Goal: Task Accomplishment & Management: Manage account settings

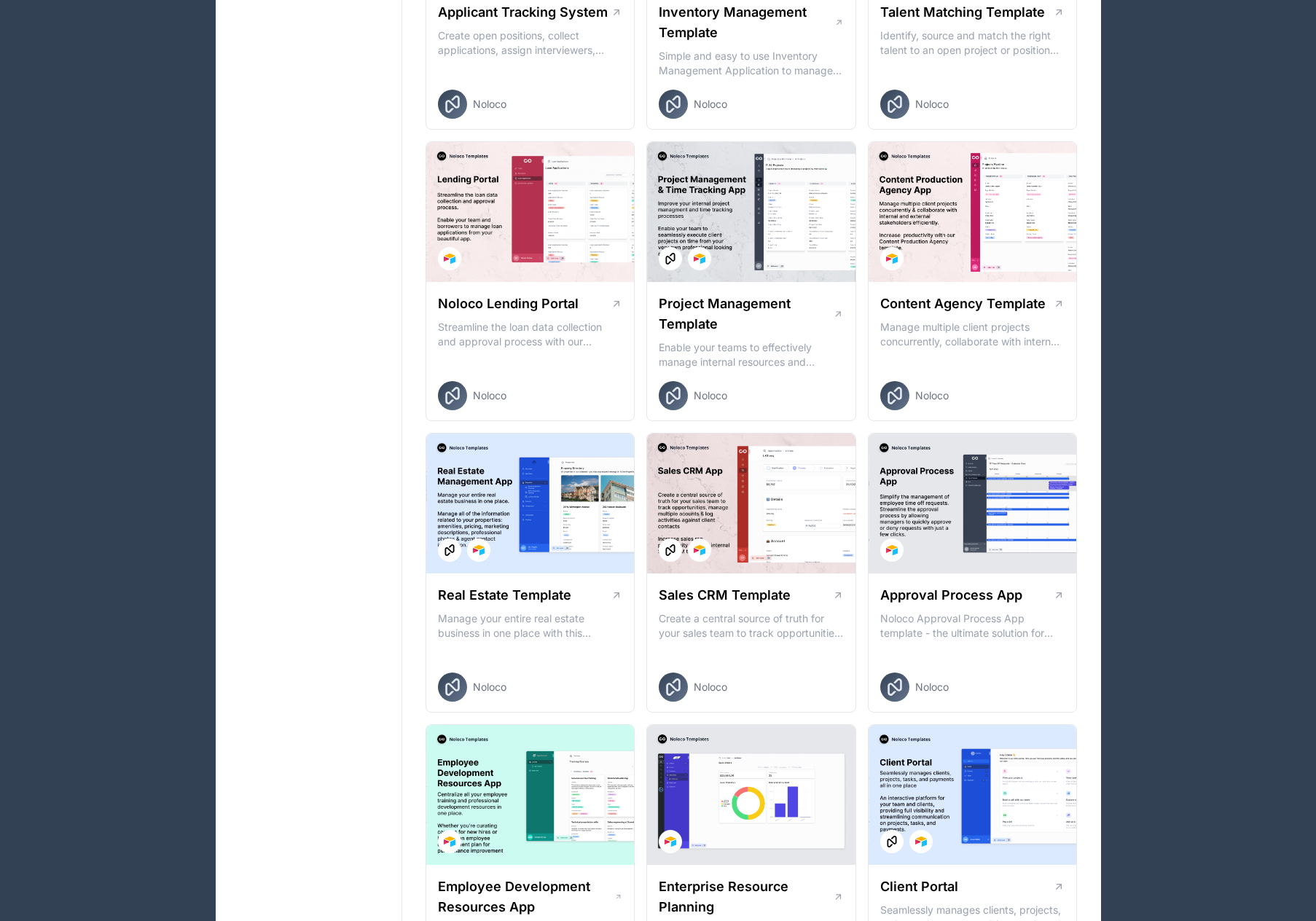
scroll to position [656, 0]
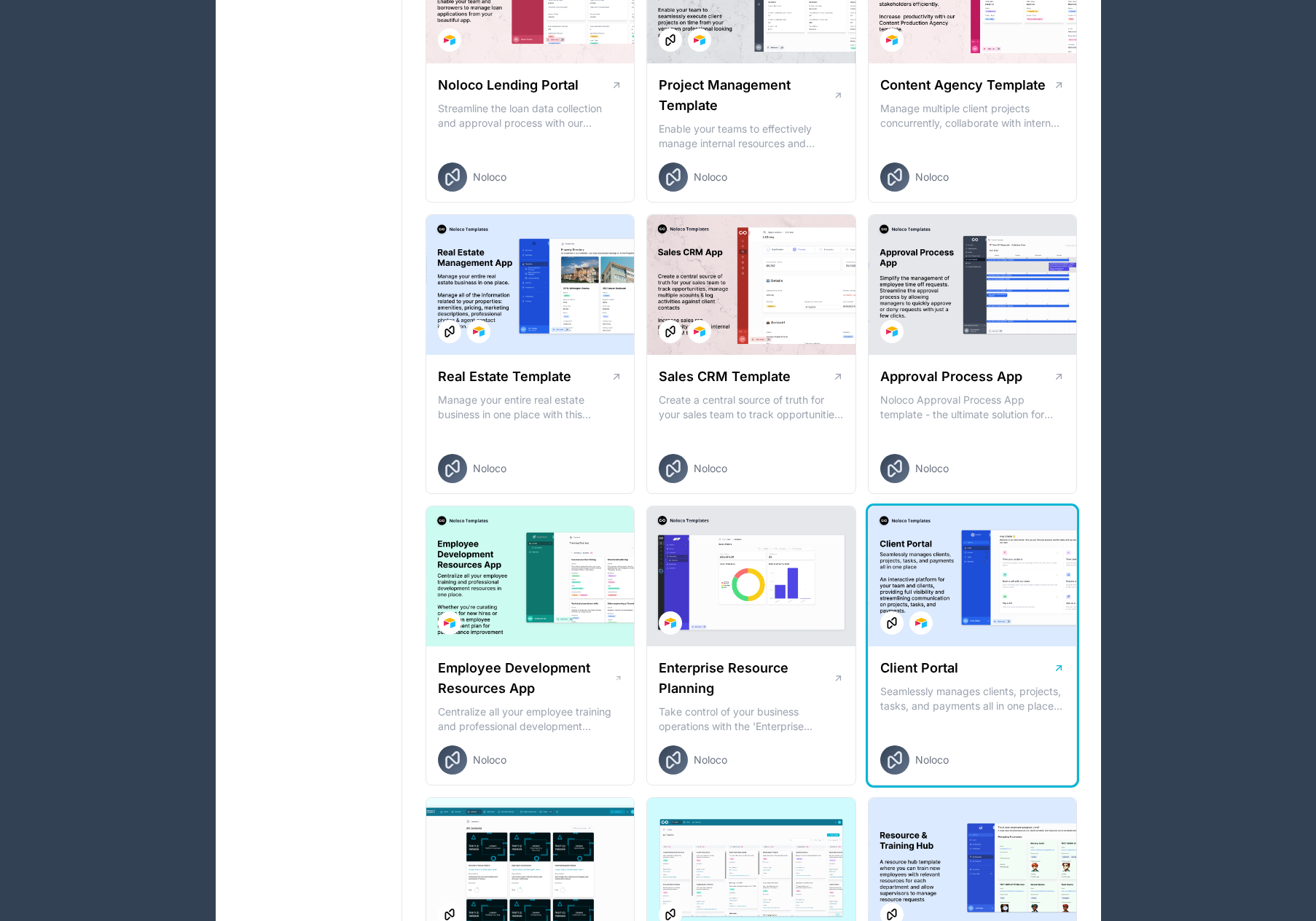
click at [927, 677] on h1 "Client Portal" at bounding box center [920, 669] width 78 height 21
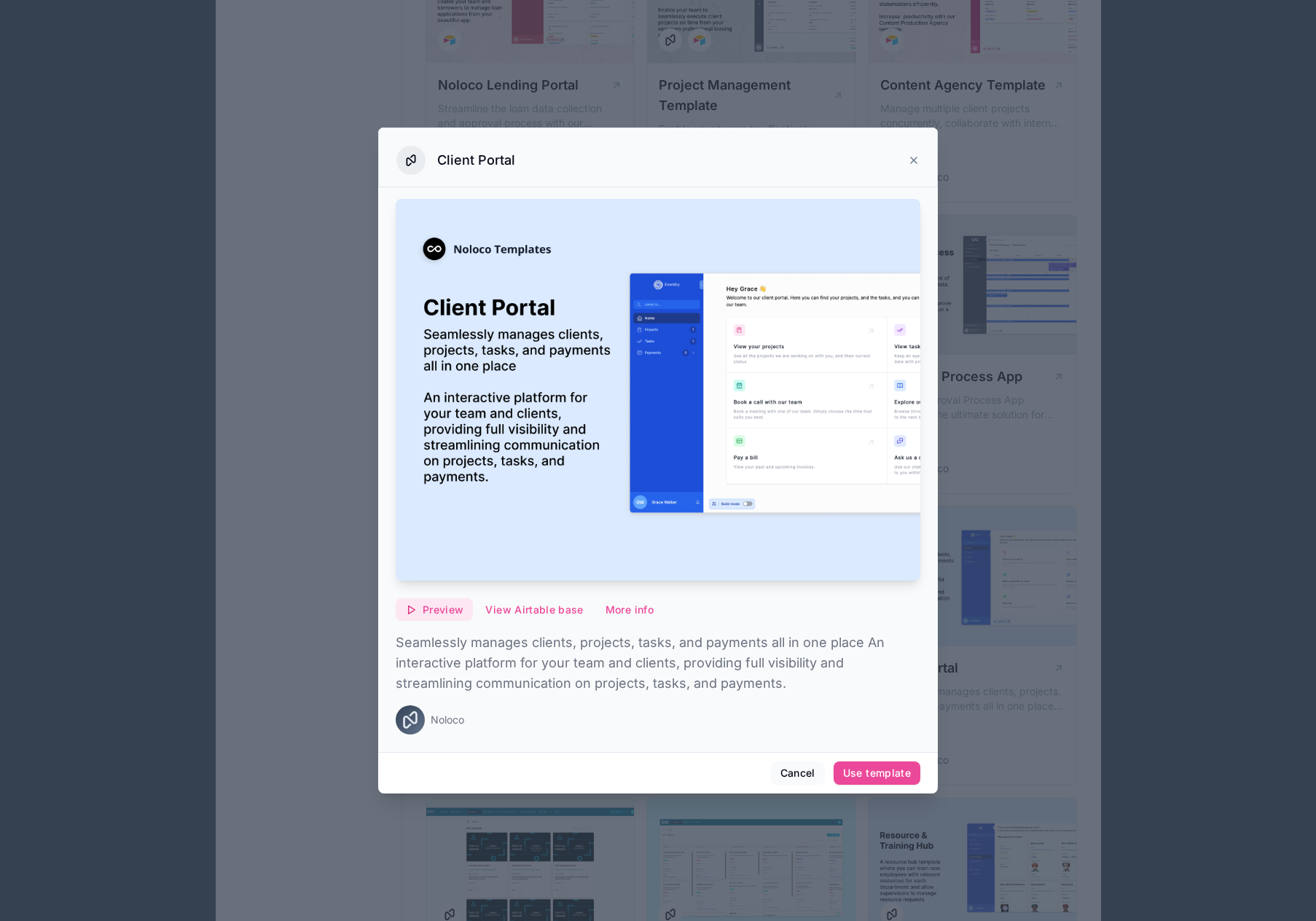
click at [425, 620] on button "Preview" at bounding box center [434, 609] width 78 height 23
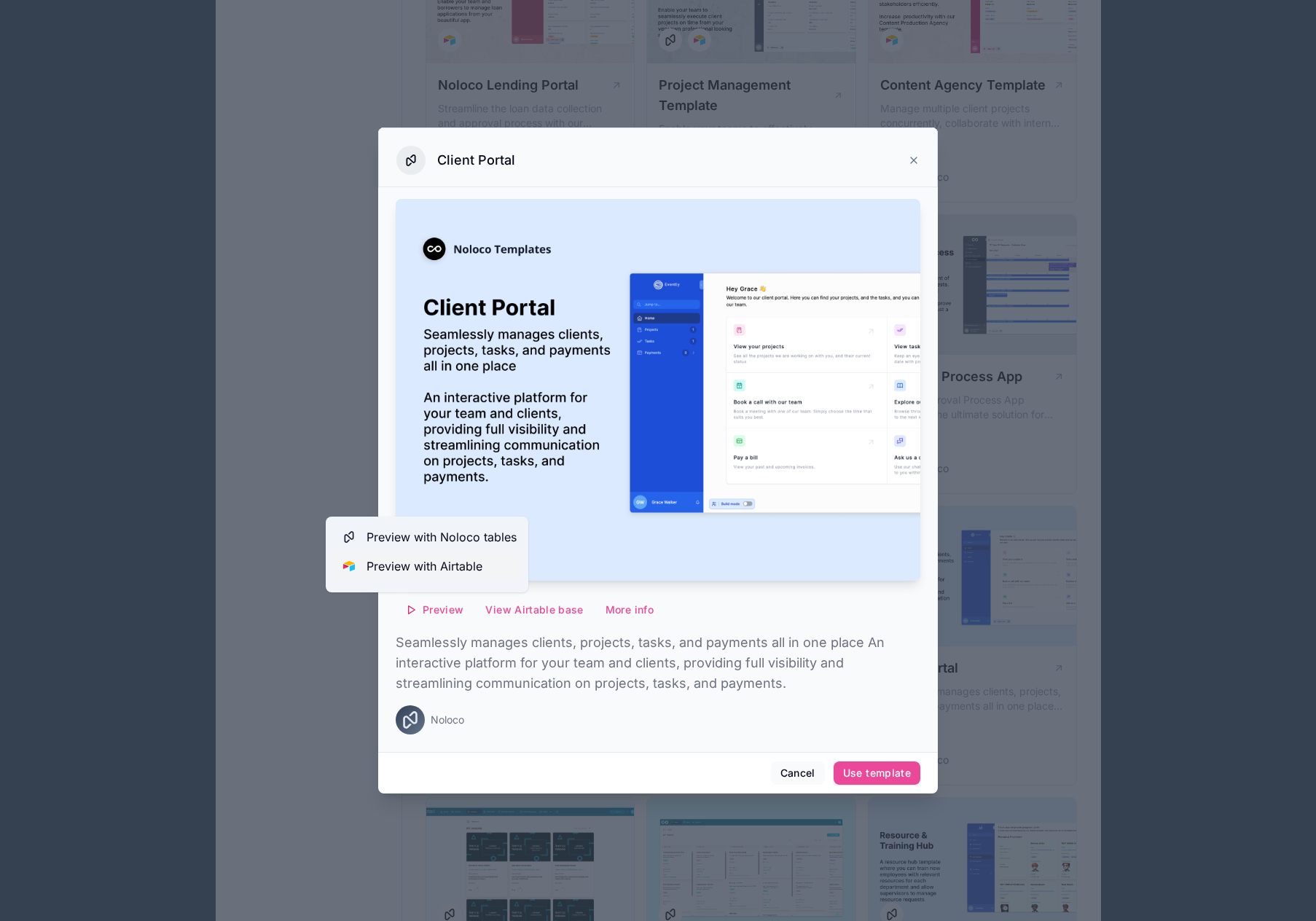
click at [429, 567] on span "Preview with Airtable" at bounding box center [424, 567] width 116 height 17
click at [807, 771] on button "Cancel" at bounding box center [798, 772] width 54 height 23
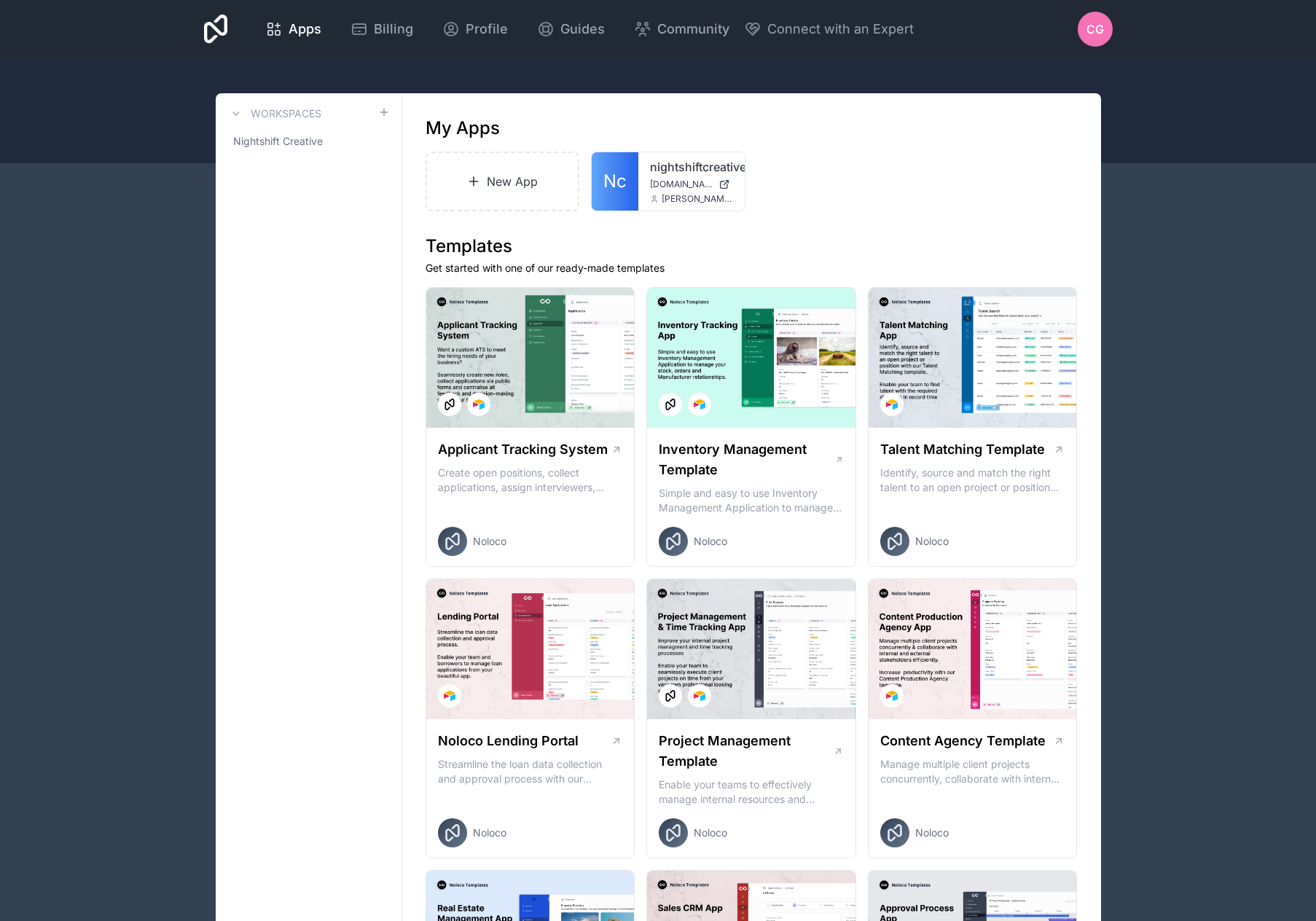
click at [1104, 27] on div "CG" at bounding box center [1095, 29] width 35 height 35
click at [393, 29] on span "Billing" at bounding box center [393, 29] width 40 height 21
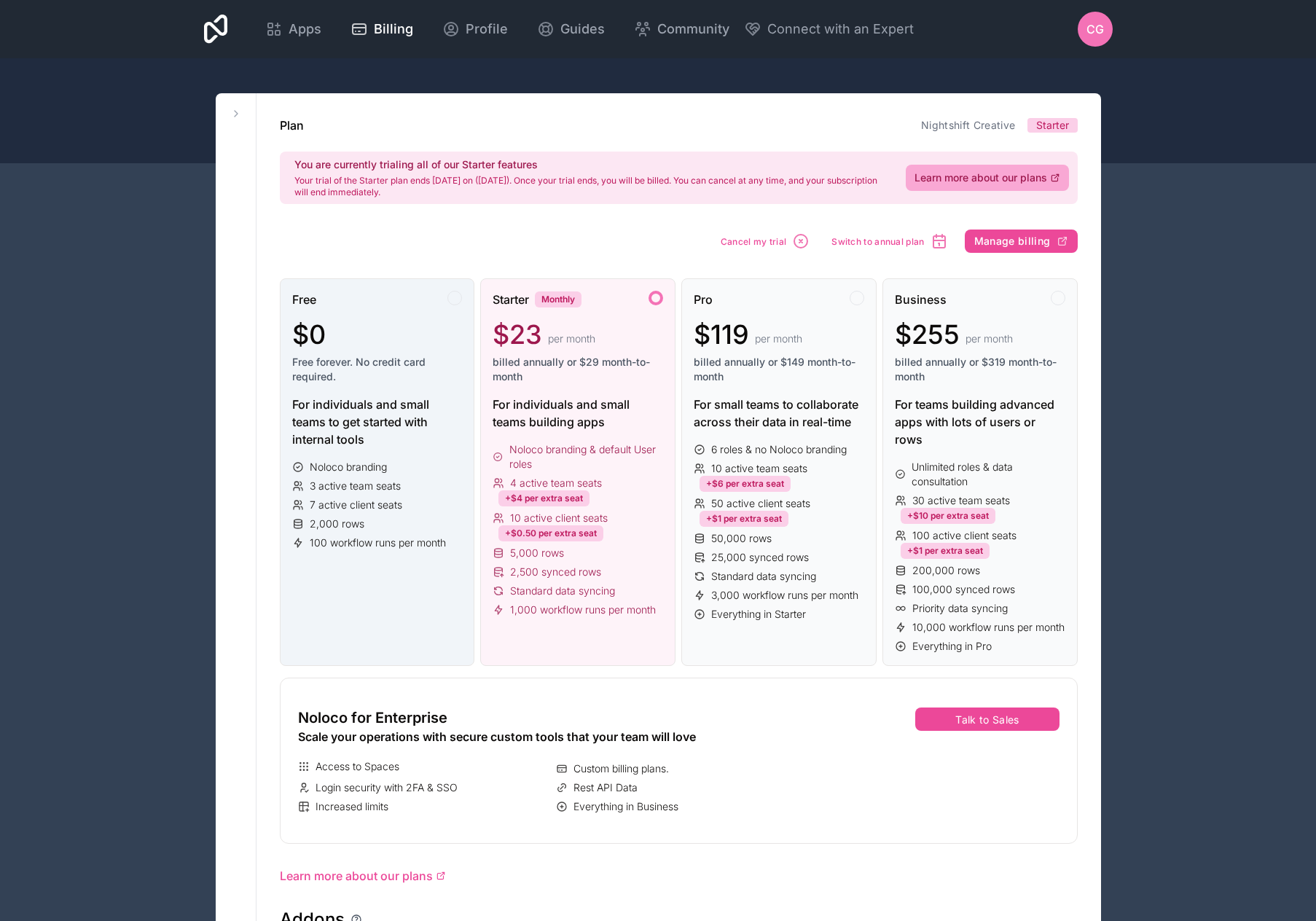
click at [457, 301] on div at bounding box center [454, 298] width 14 height 14
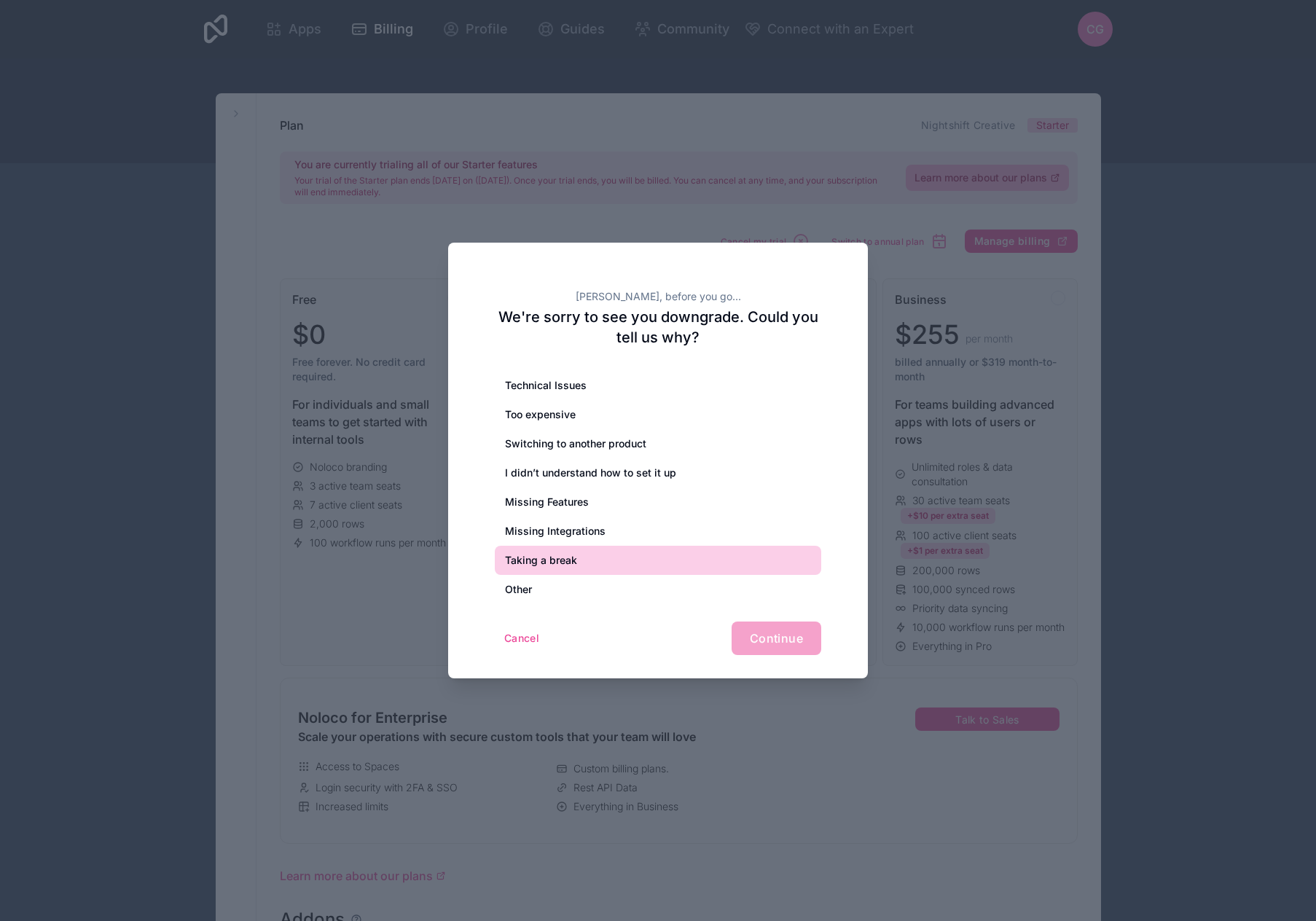
click at [587, 568] on div "Taking a break" at bounding box center [658, 560] width 327 height 29
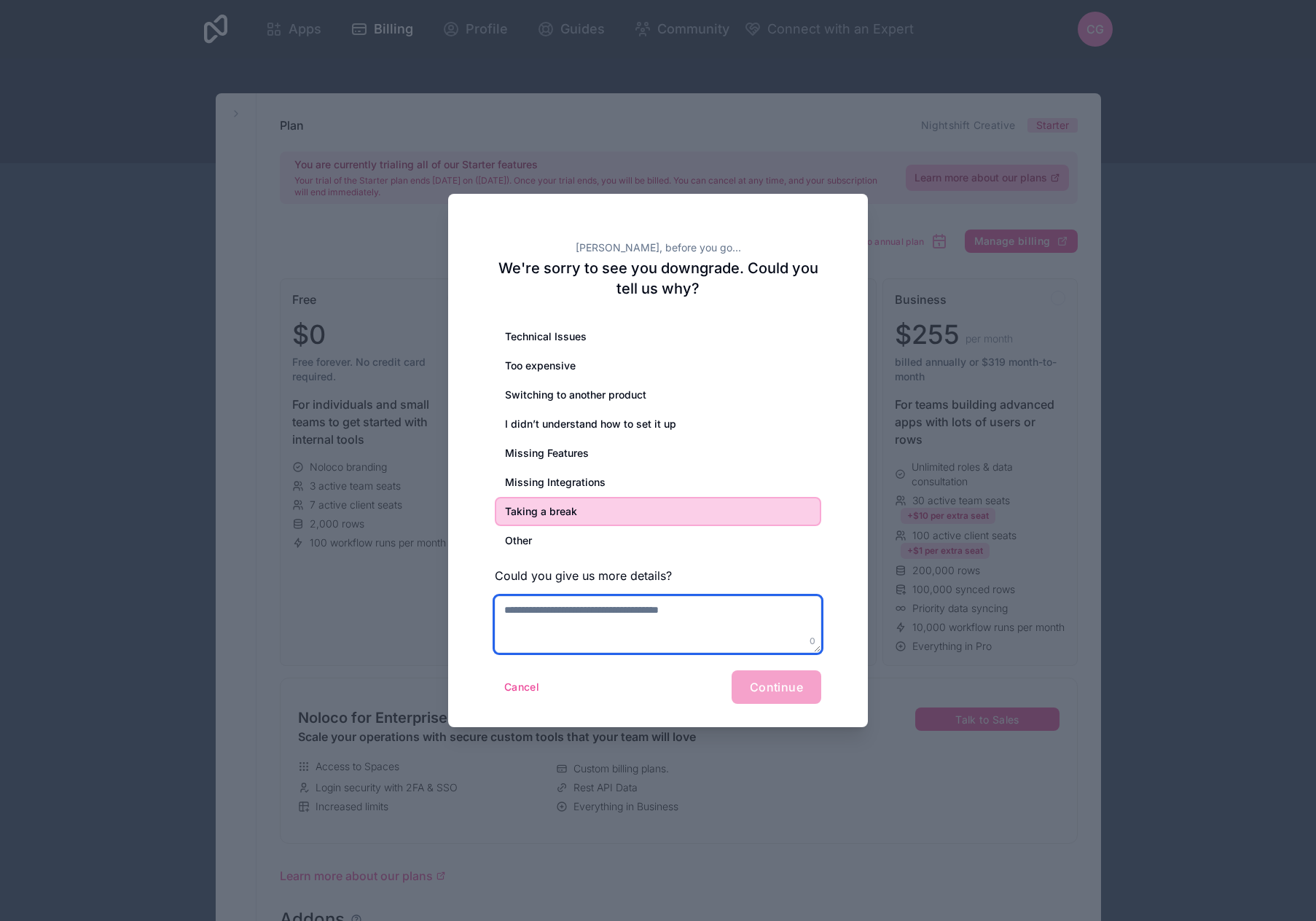
click at [659, 622] on textarea at bounding box center [658, 624] width 327 height 57
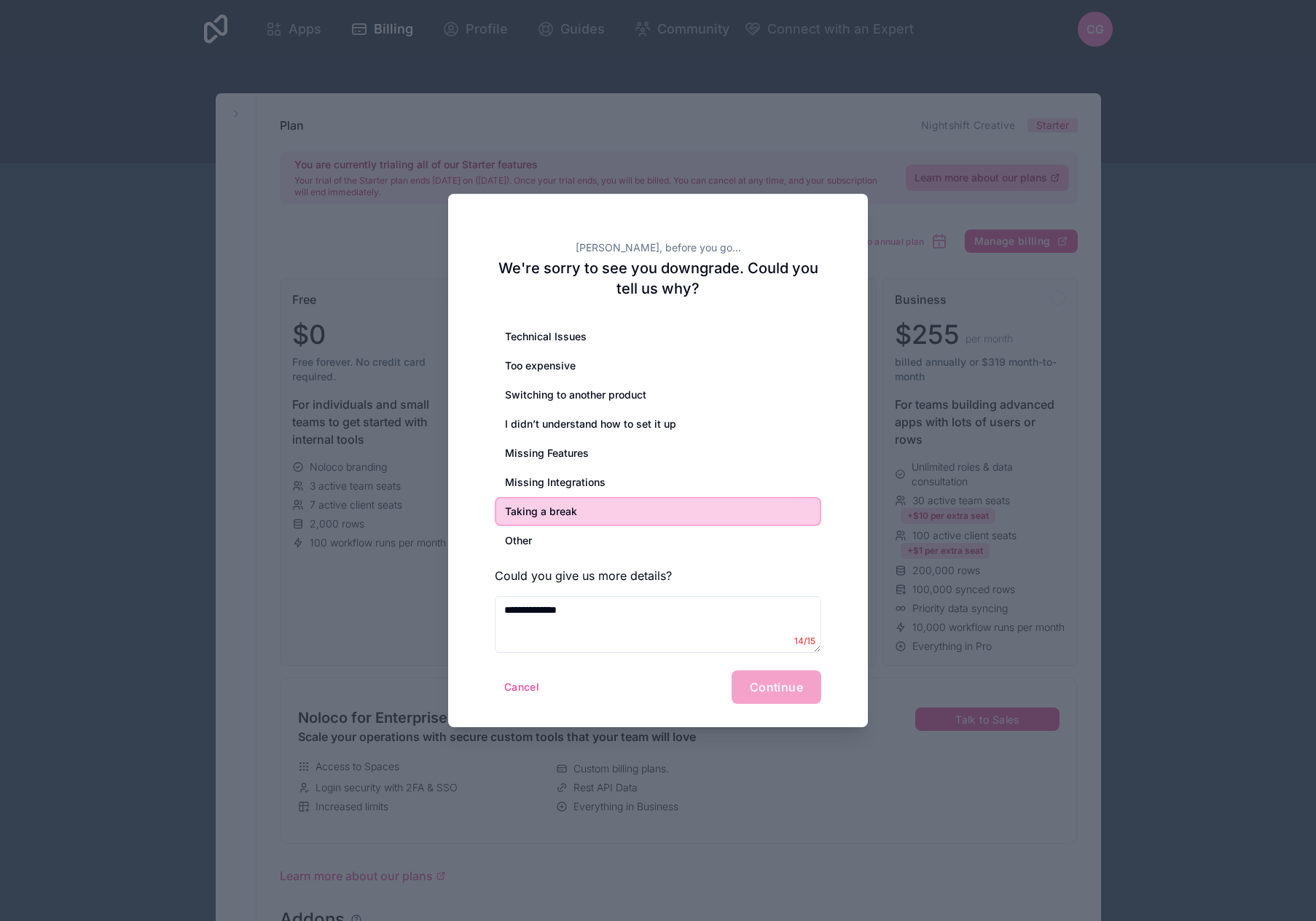
click at [810, 695] on div "Cancel Continue" at bounding box center [658, 687] width 327 height 33
click at [664, 634] on textarea "**********" at bounding box center [658, 624] width 327 height 57
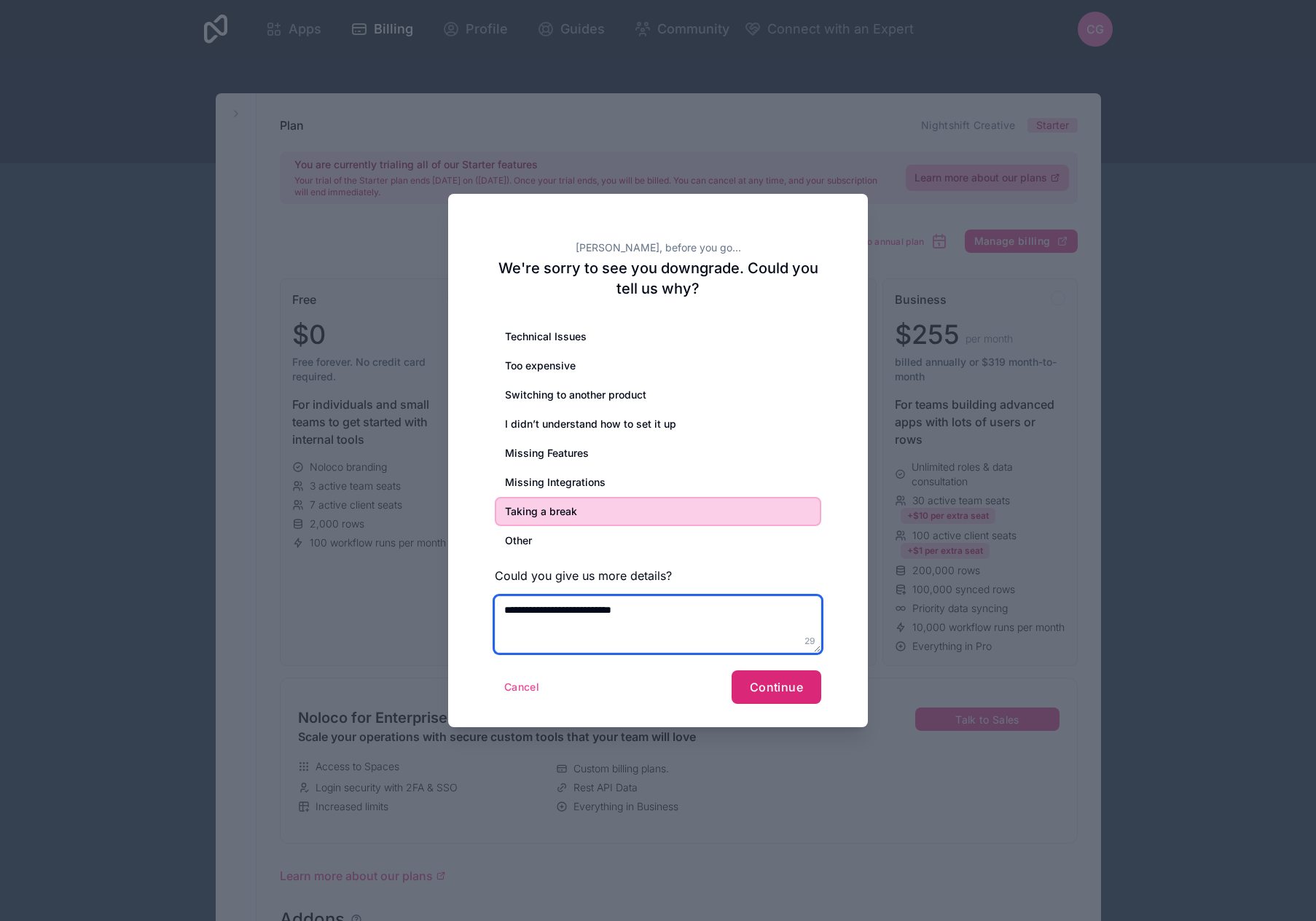
type textarea "**********"
click at [769, 687] on span "Continue" at bounding box center [776, 687] width 53 height 14
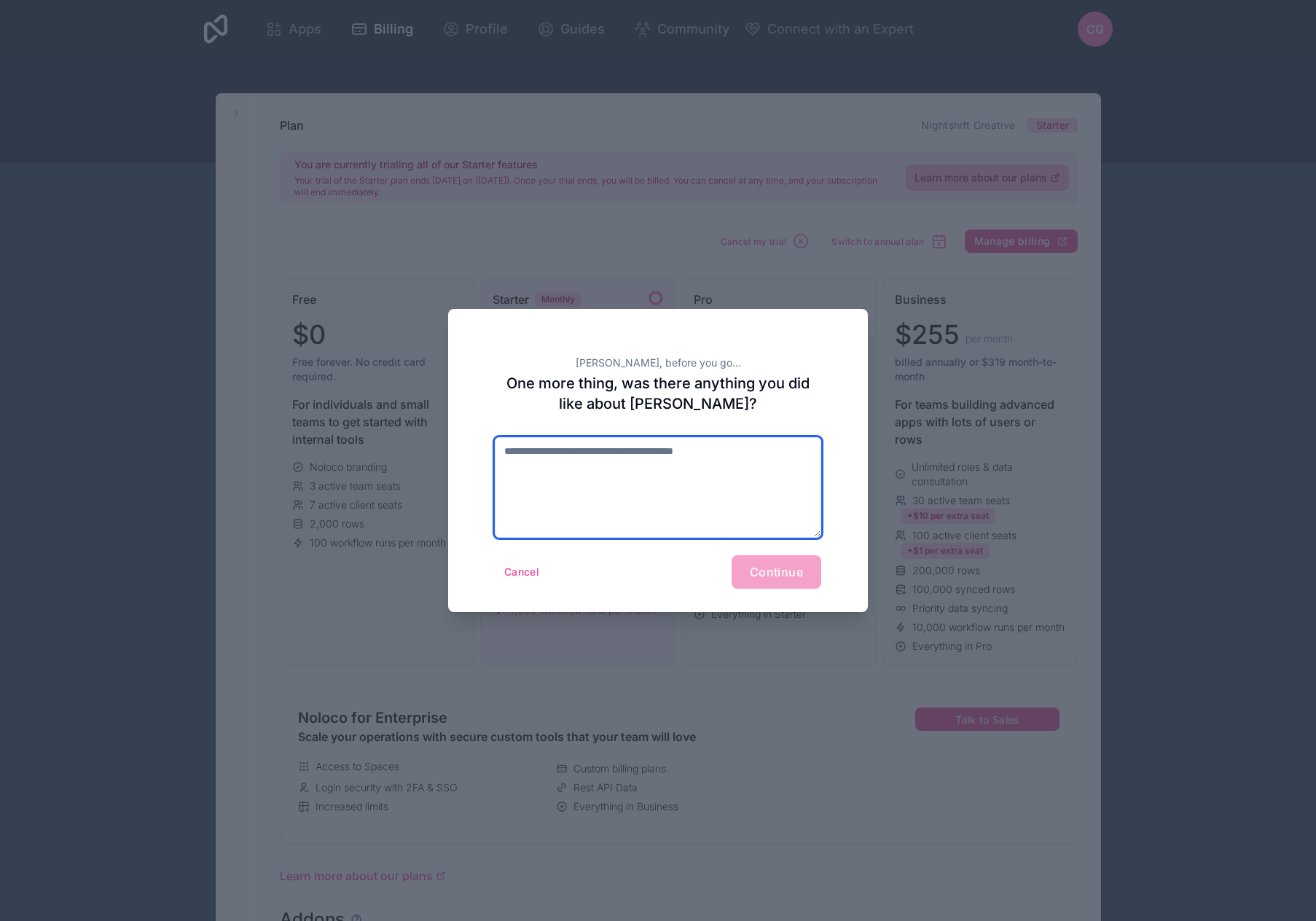
click at [668, 501] on textarea at bounding box center [658, 487] width 327 height 100
type textarea "**********"
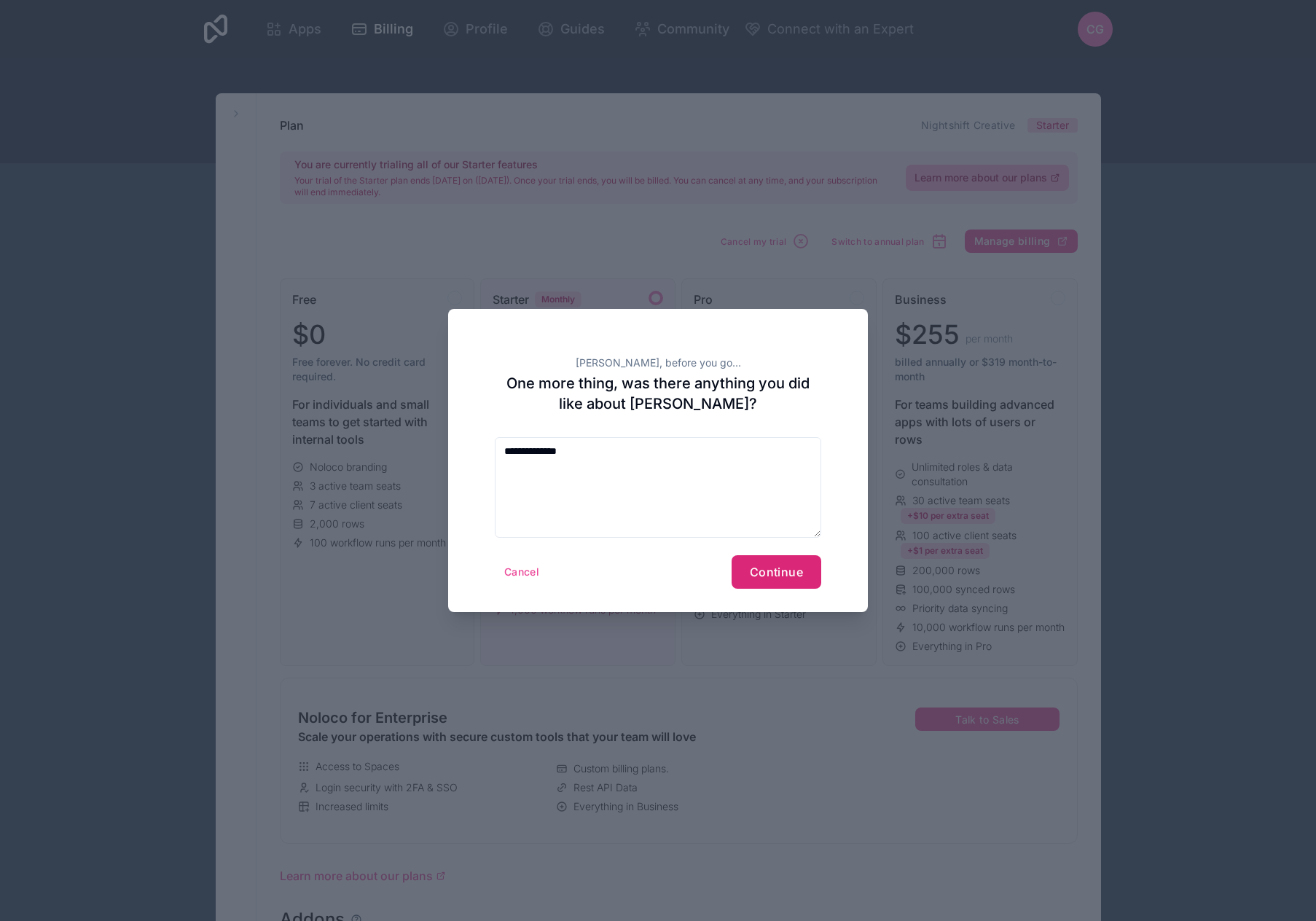
click at [774, 571] on span "Continue" at bounding box center [776, 572] width 53 height 14
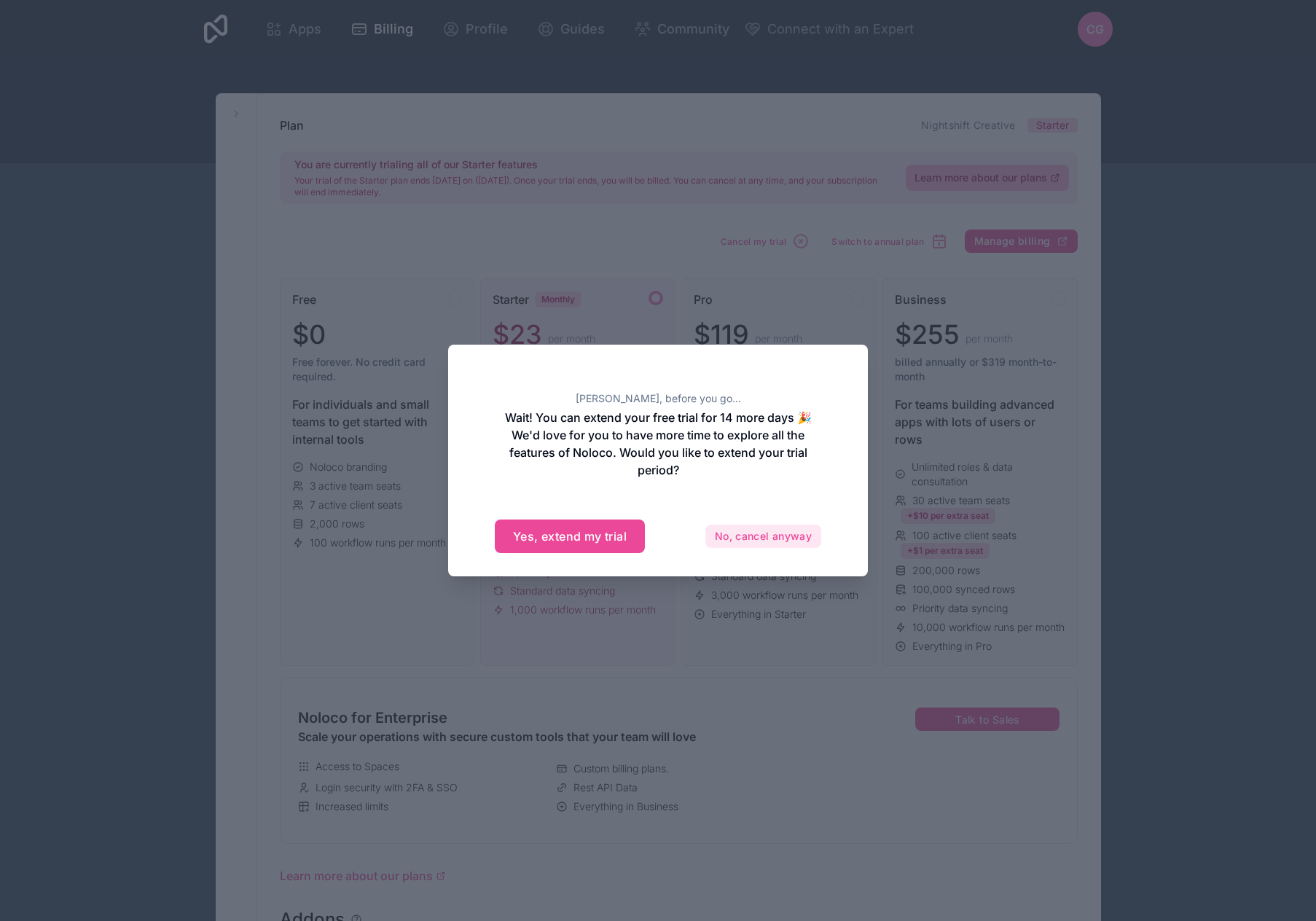
click at [760, 540] on button "No, cancel anyway" at bounding box center [764, 536] width 116 height 23
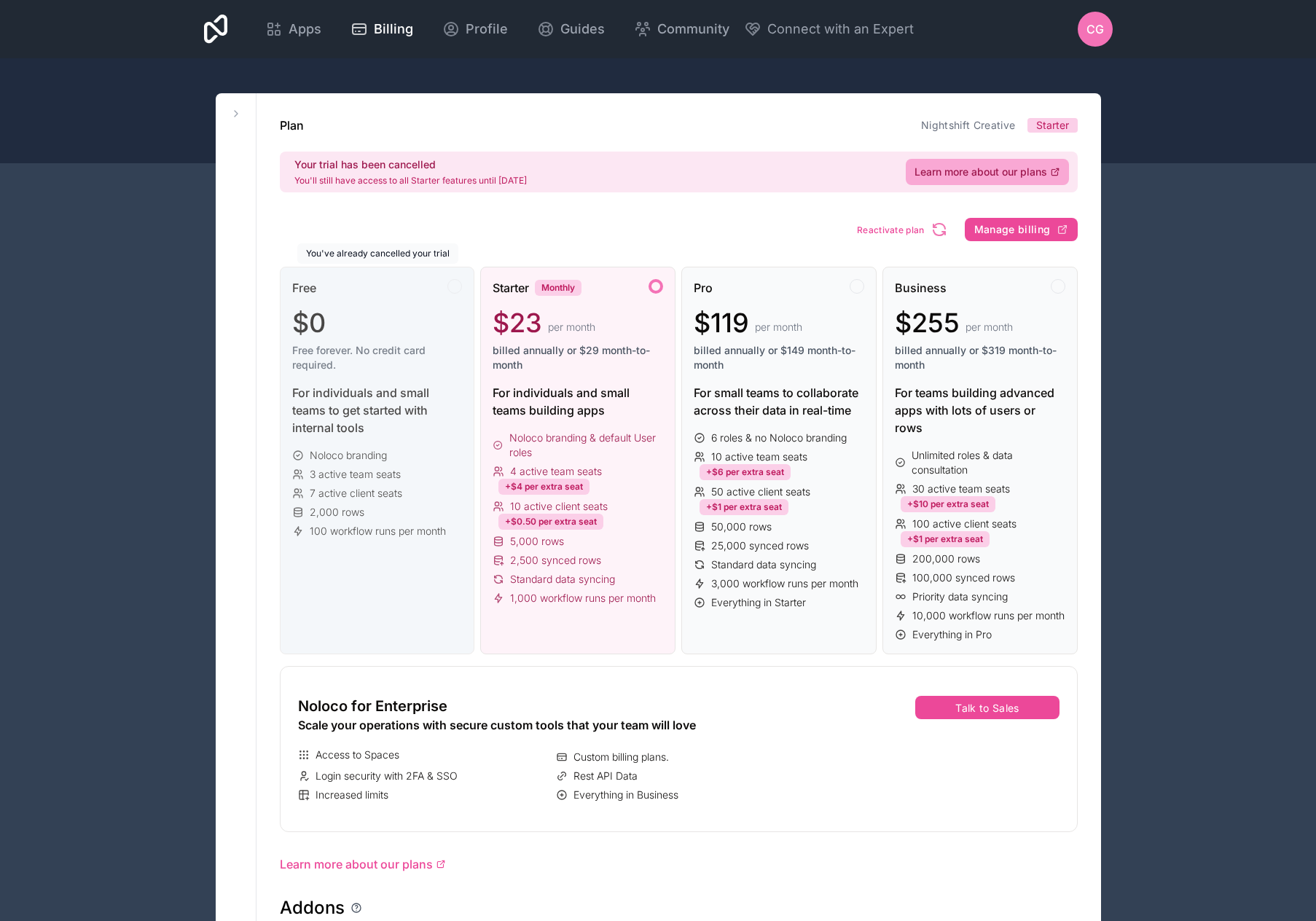
click at [403, 307] on div "Free $0 Free forever. No credit card required." at bounding box center [377, 332] width 171 height 105
click at [453, 287] on div at bounding box center [454, 286] width 14 height 14
